Goal: Transaction & Acquisition: Purchase product/service

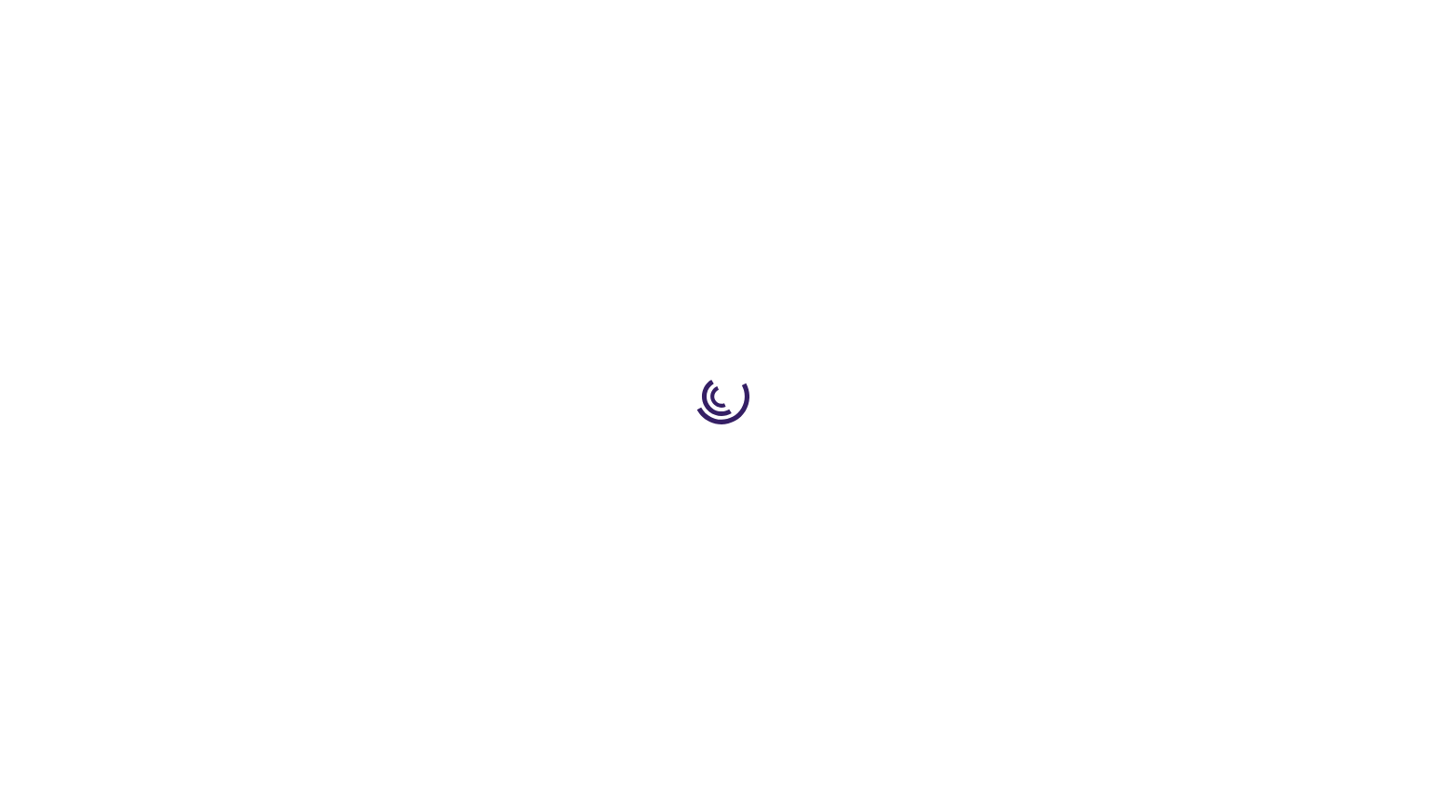
type input "0"
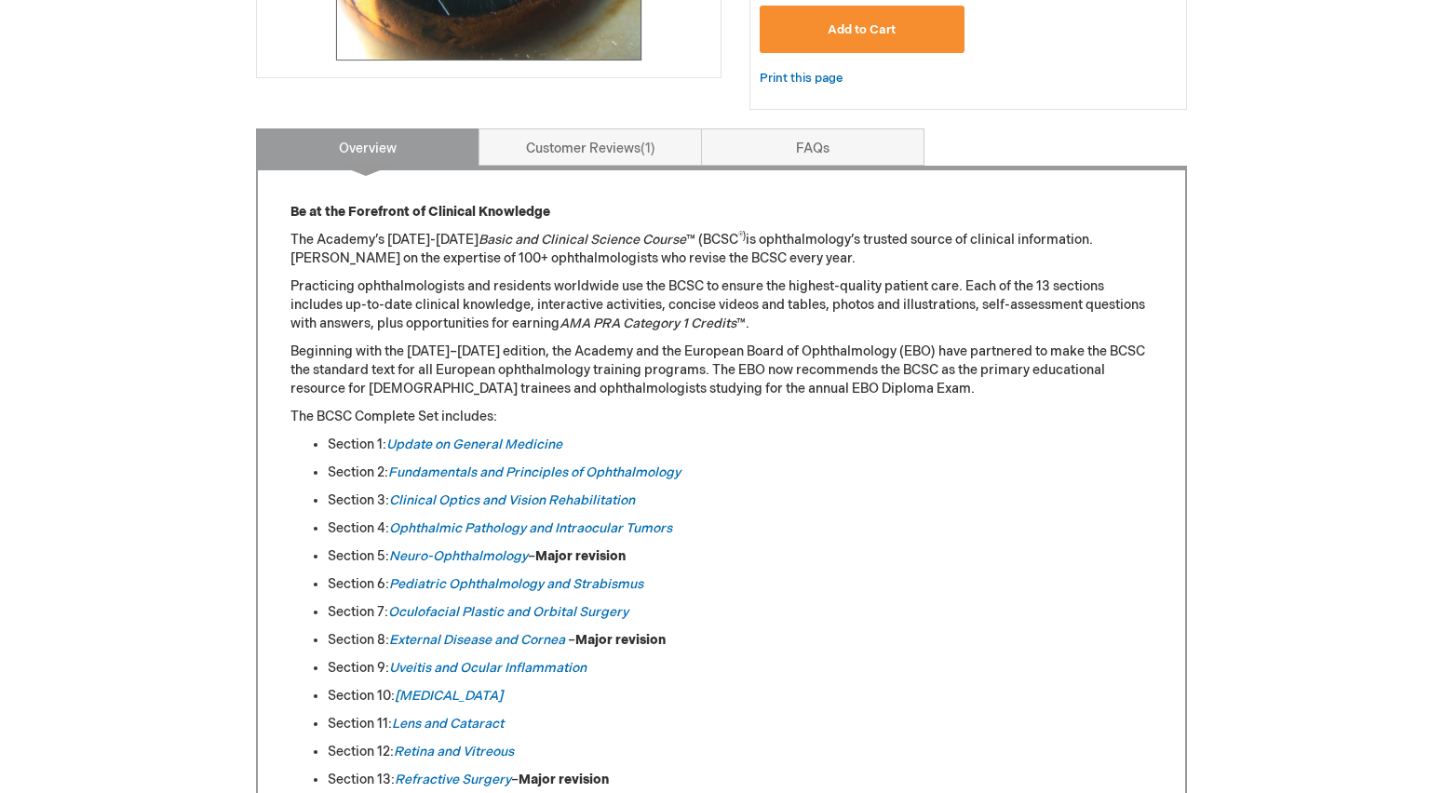
scroll to position [680, 0]
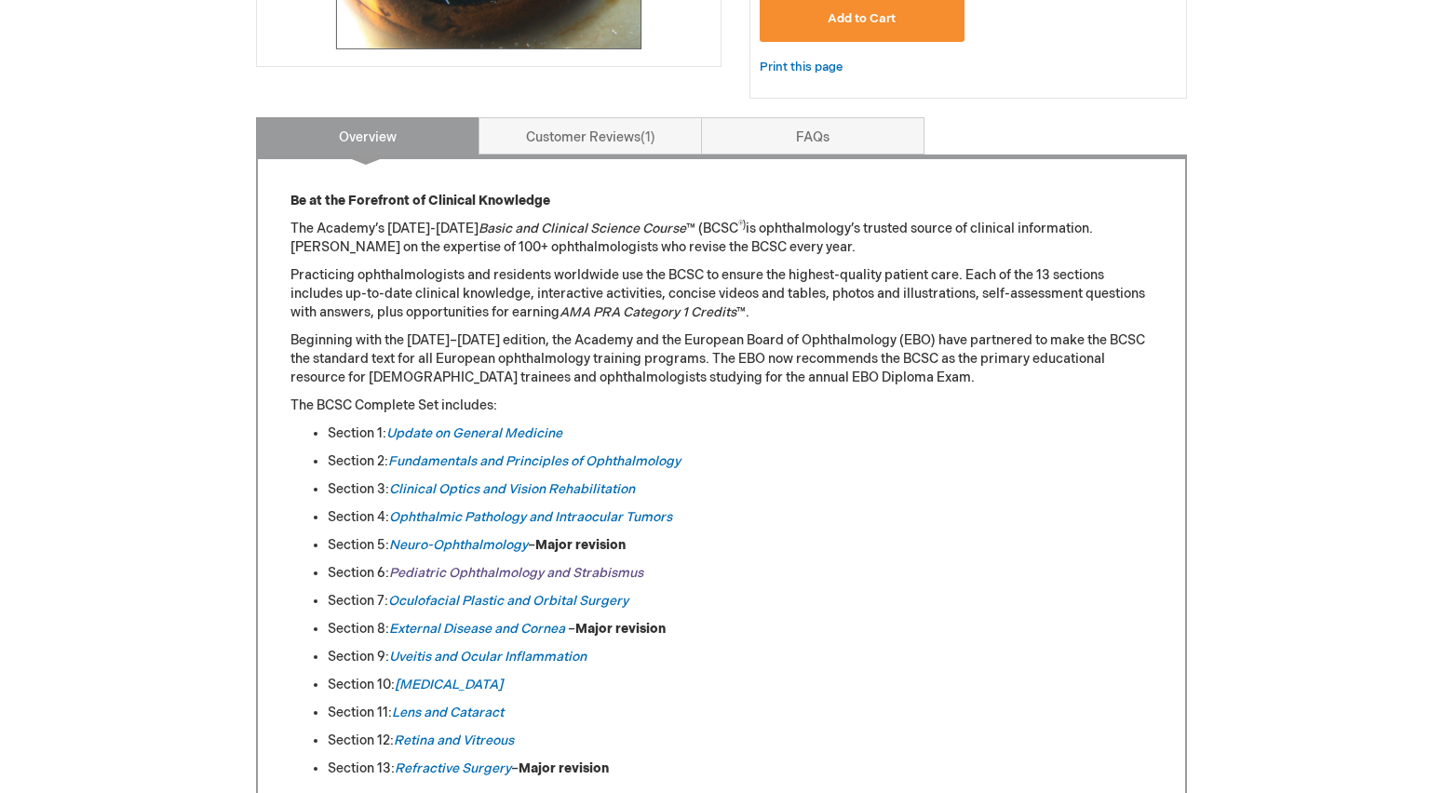
click at [510, 577] on link "Pediatric Ophthalmology and Strabismus" at bounding box center [516, 573] width 254 height 16
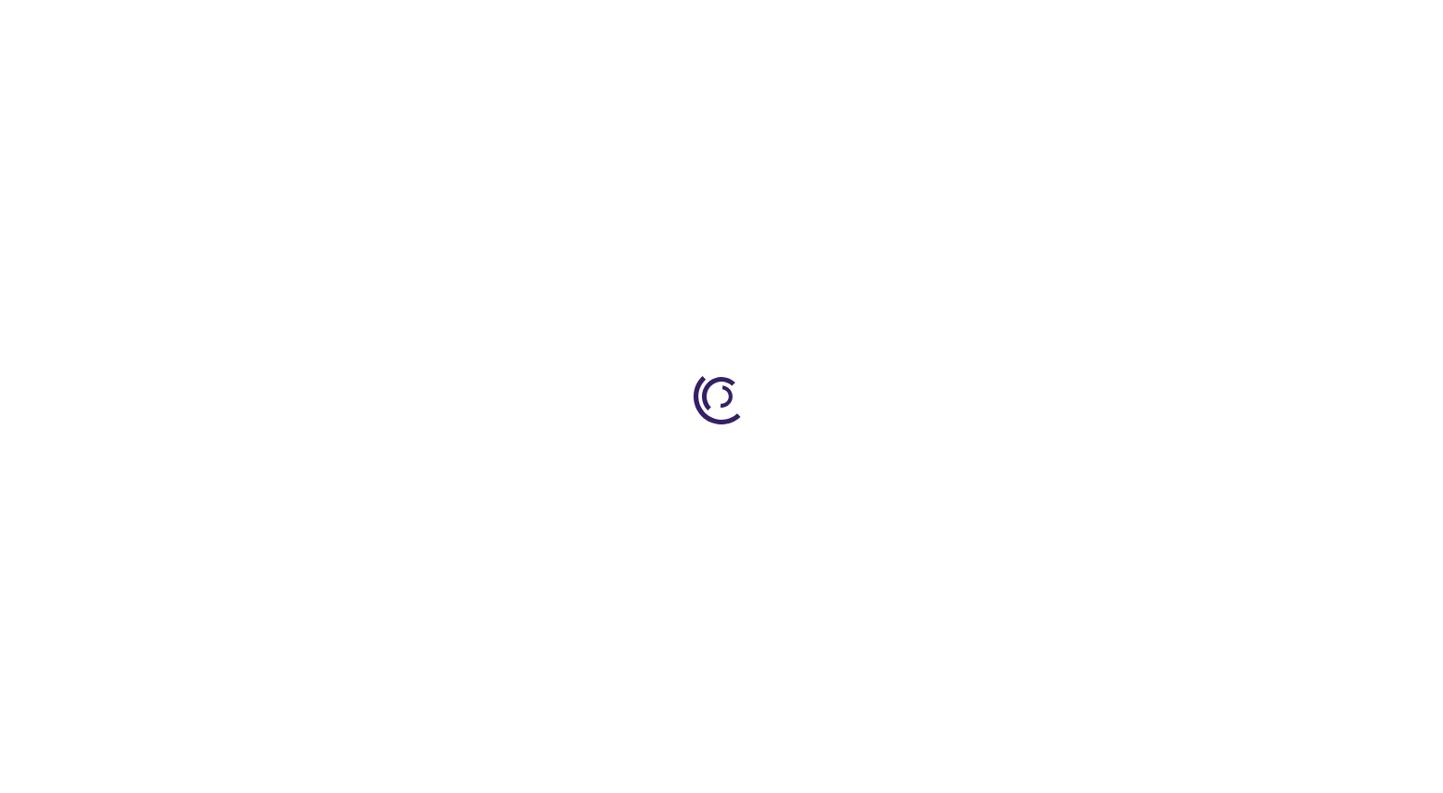
type input "0"
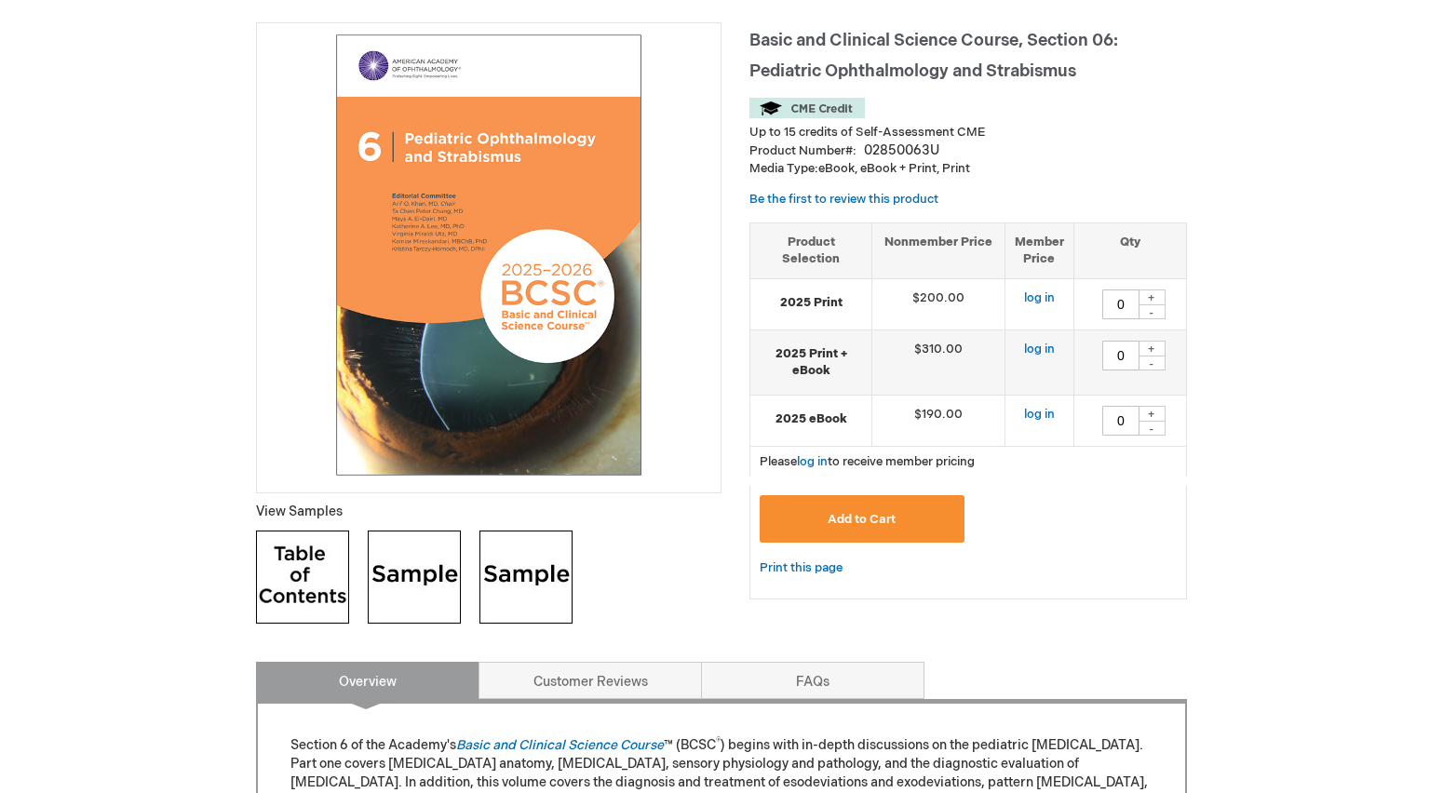
scroll to position [268, 0]
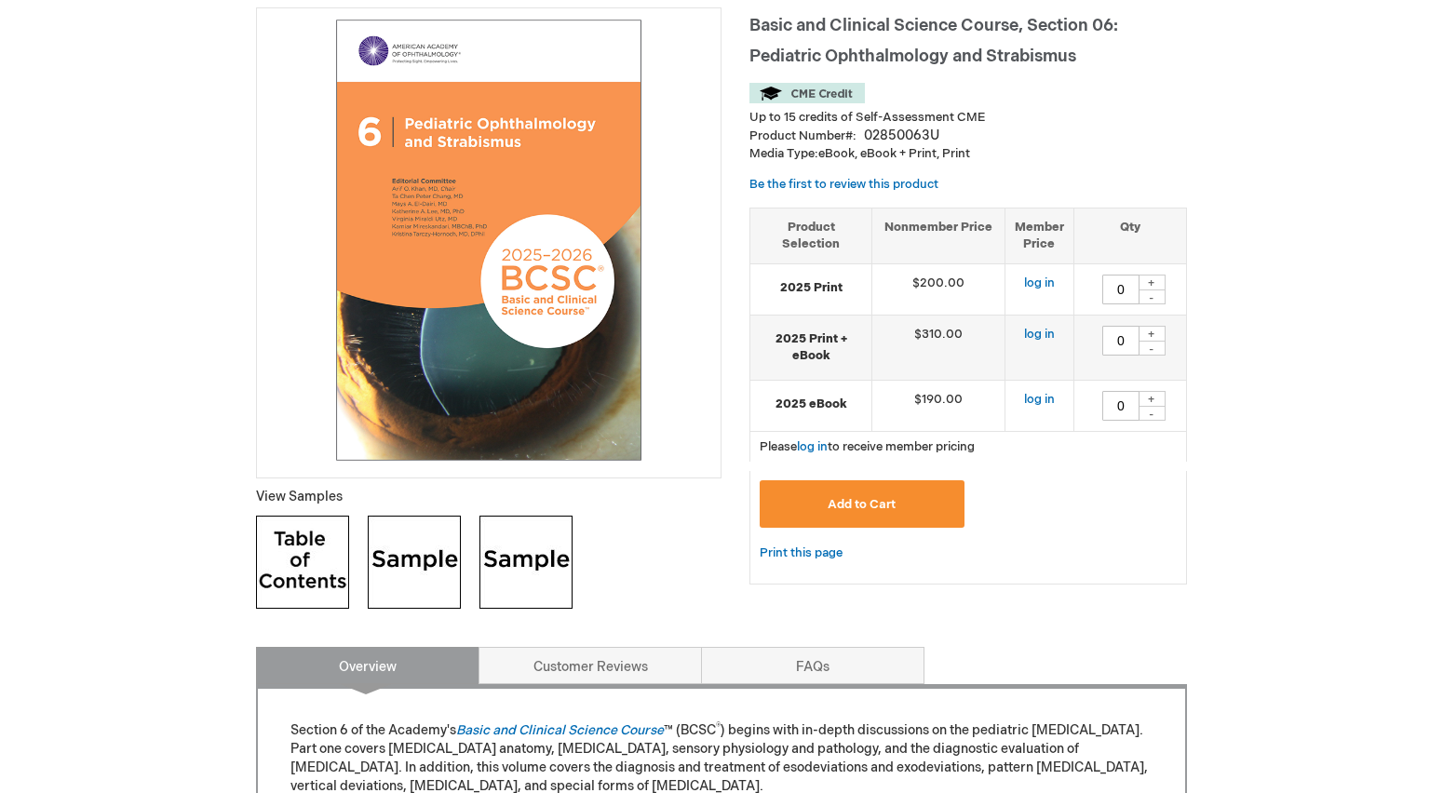
click at [300, 569] on img at bounding box center [302, 562] width 93 height 93
